Goal: Navigation & Orientation: Understand site structure

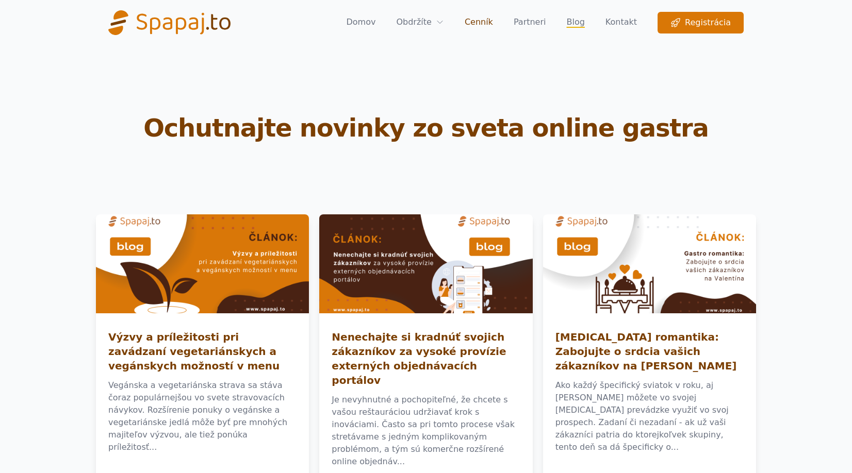
click at [491, 19] on link "Cenník" at bounding box center [479, 23] width 28 height 22
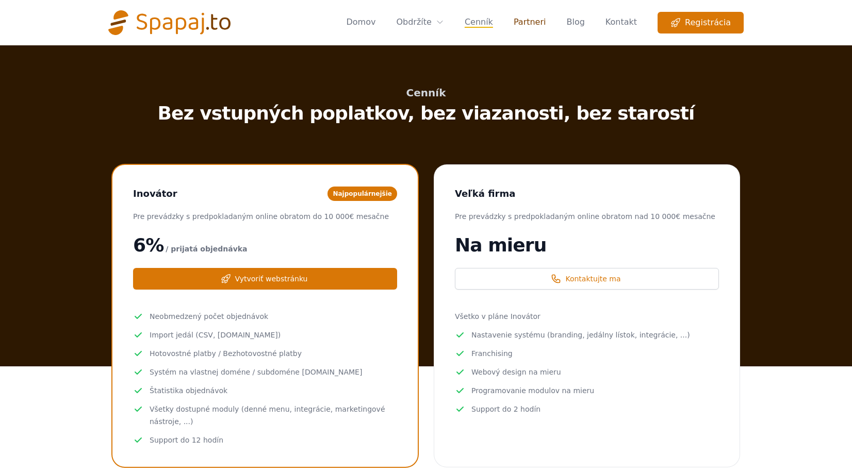
click at [537, 22] on link "Partneri" at bounding box center [530, 23] width 32 height 22
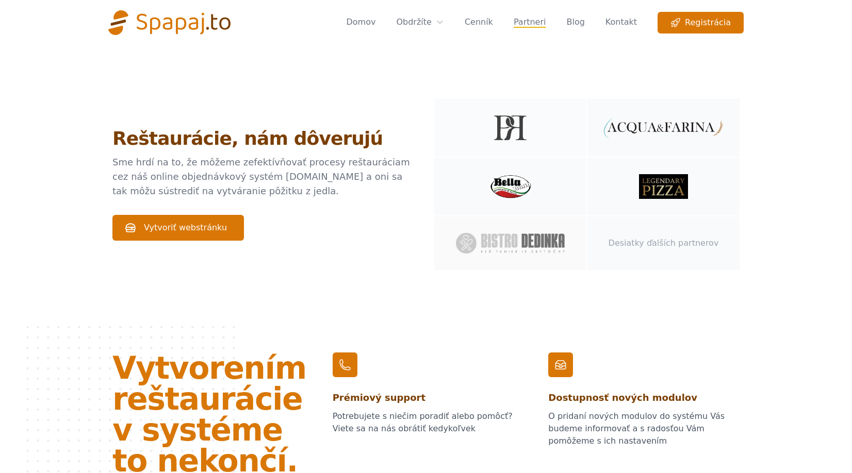
click at [659, 125] on img at bounding box center [663, 128] width 119 height 20
click at [375, 23] on link "Domov" at bounding box center [360, 23] width 29 height 22
